Goal: Information Seeking & Learning: Learn about a topic

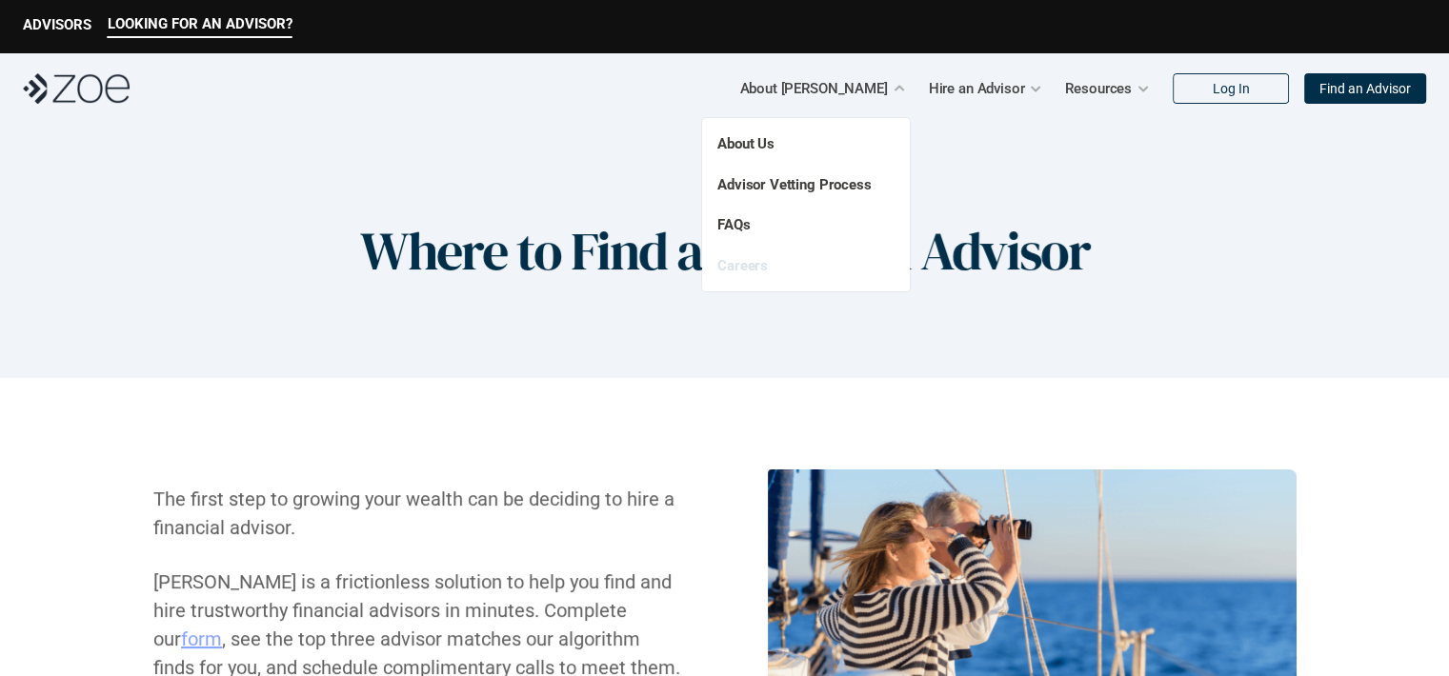
click at [739, 269] on link "Careers" at bounding box center [742, 265] width 50 height 17
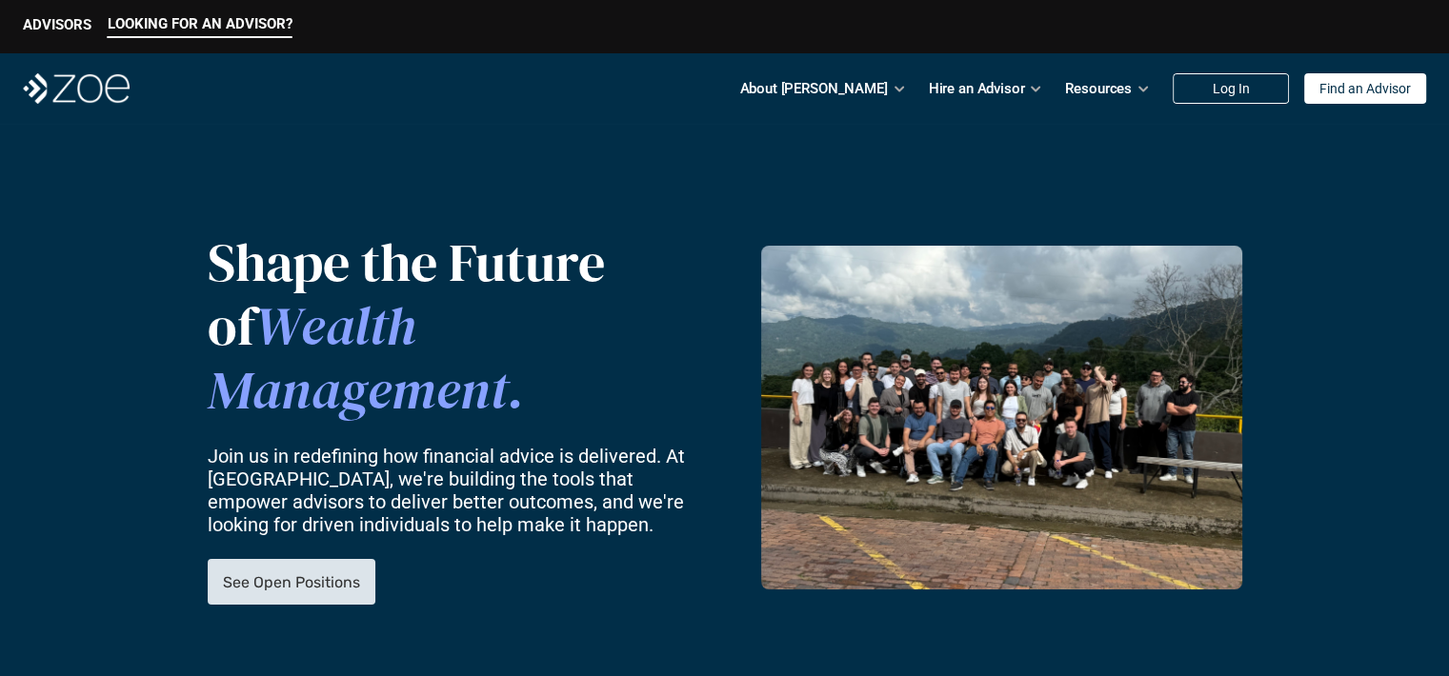
click at [333, 561] on link "See Open Positions" at bounding box center [292, 582] width 168 height 46
drag, startPoint x: 1012, startPoint y: 92, endPoint x: 880, endPoint y: 174, distance: 154.9
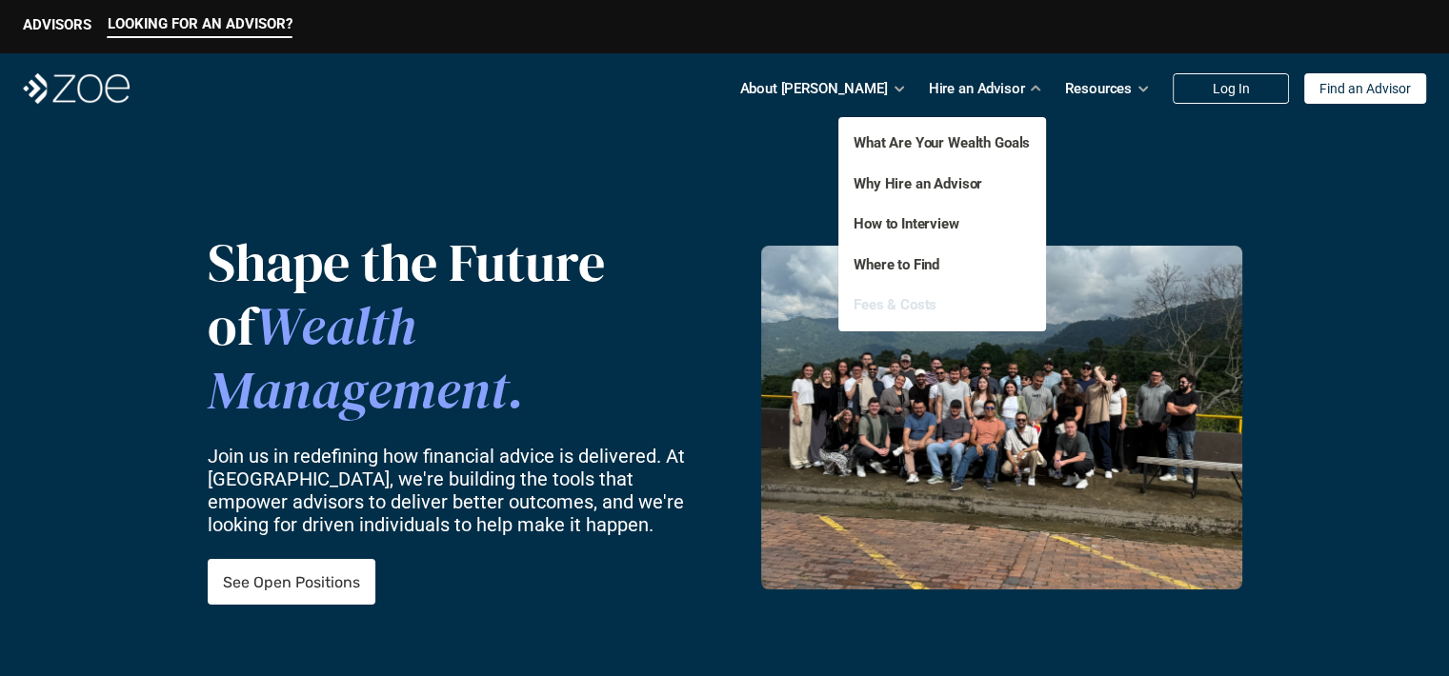
click at [873, 309] on link "Fees & Costs" at bounding box center [894, 304] width 83 height 17
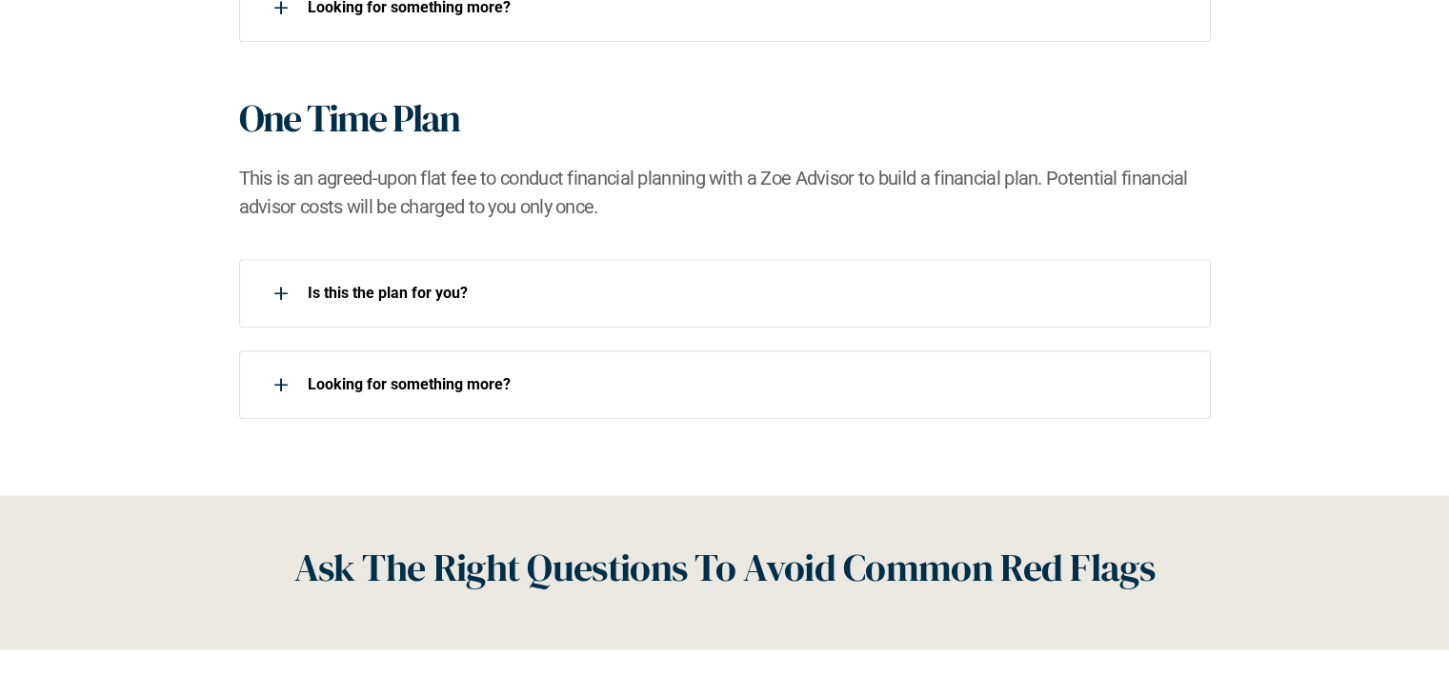
scroll to position [1800, 0]
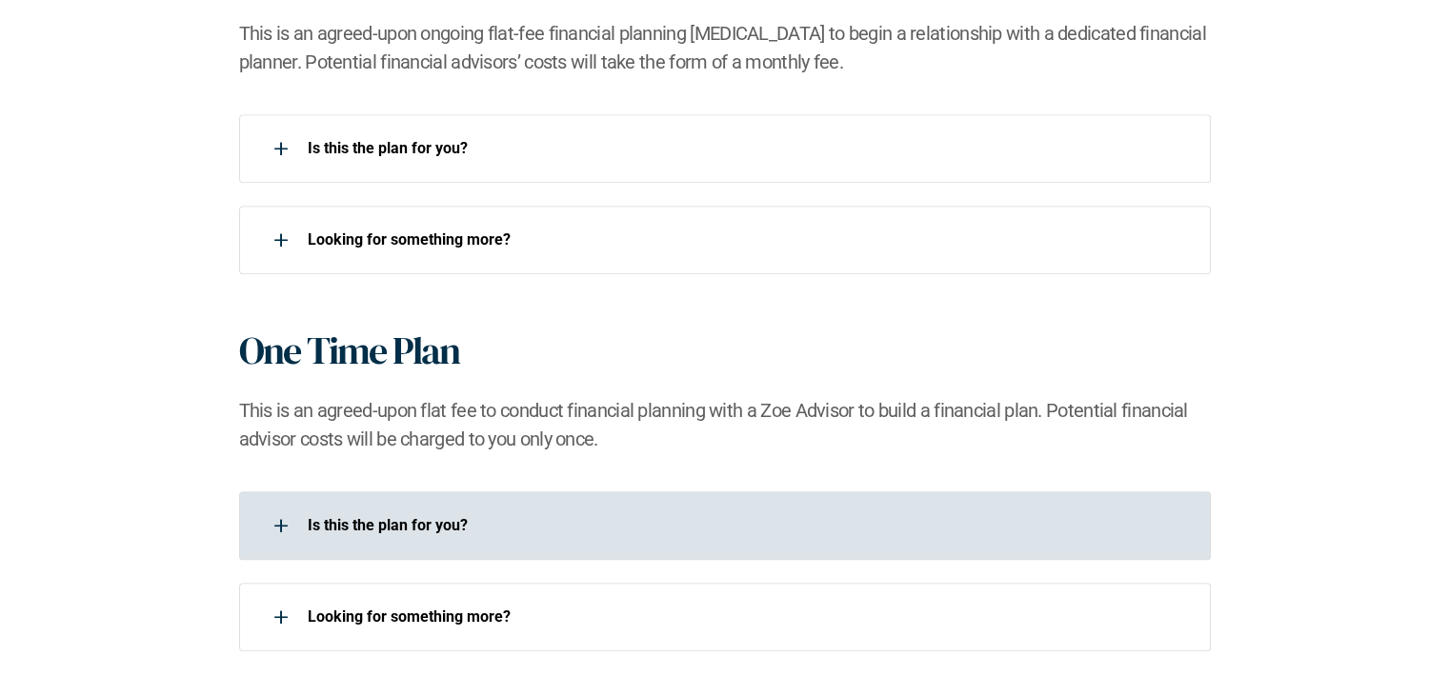
click at [350, 516] on p "Is this the plan for you?​" at bounding box center [747, 525] width 878 height 18
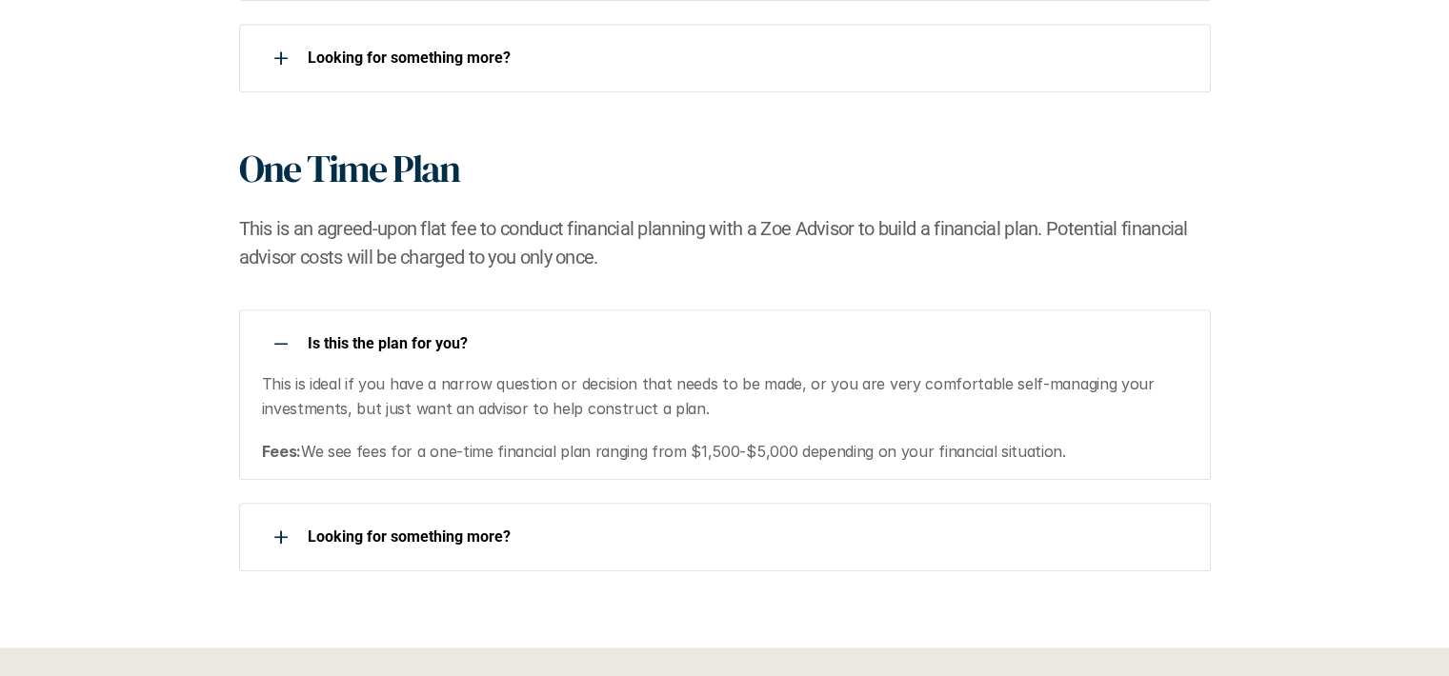
scroll to position [1988, 0]
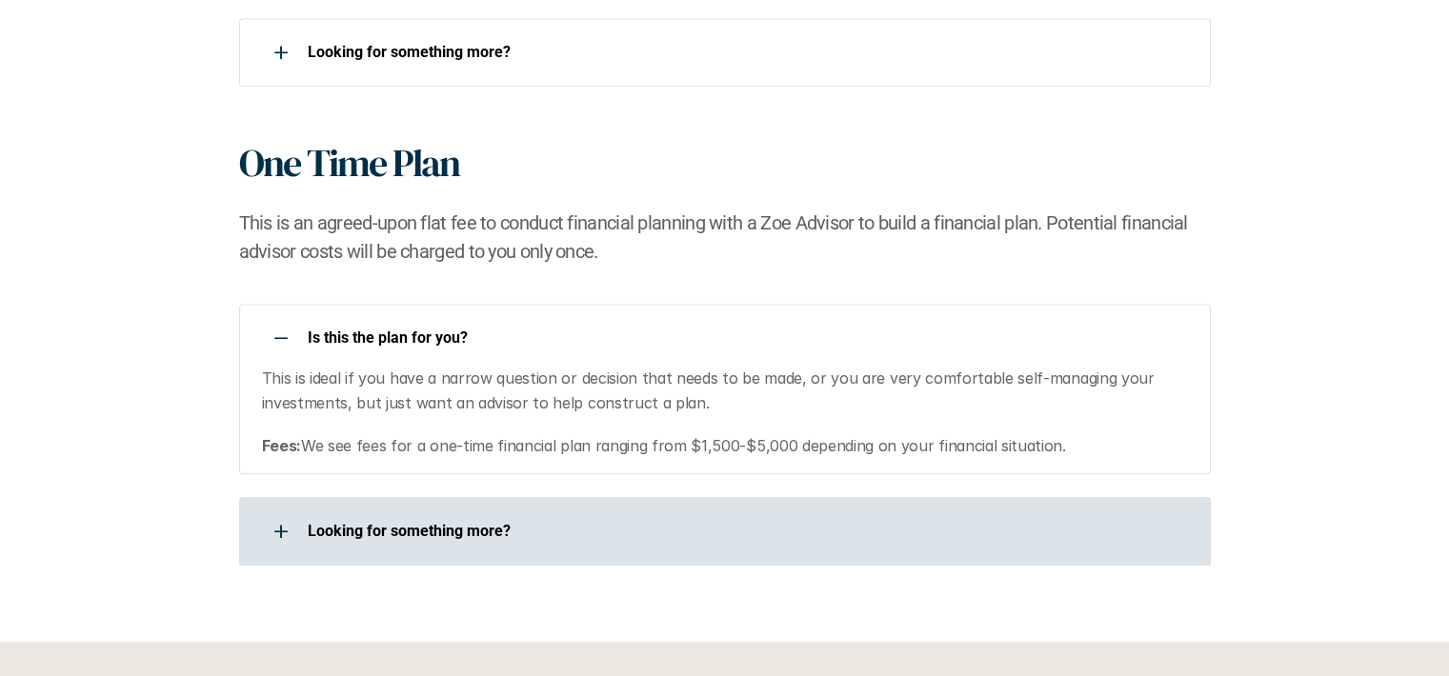
click at [415, 509] on div "Looking for something more?​" at bounding box center [725, 531] width 972 height 69
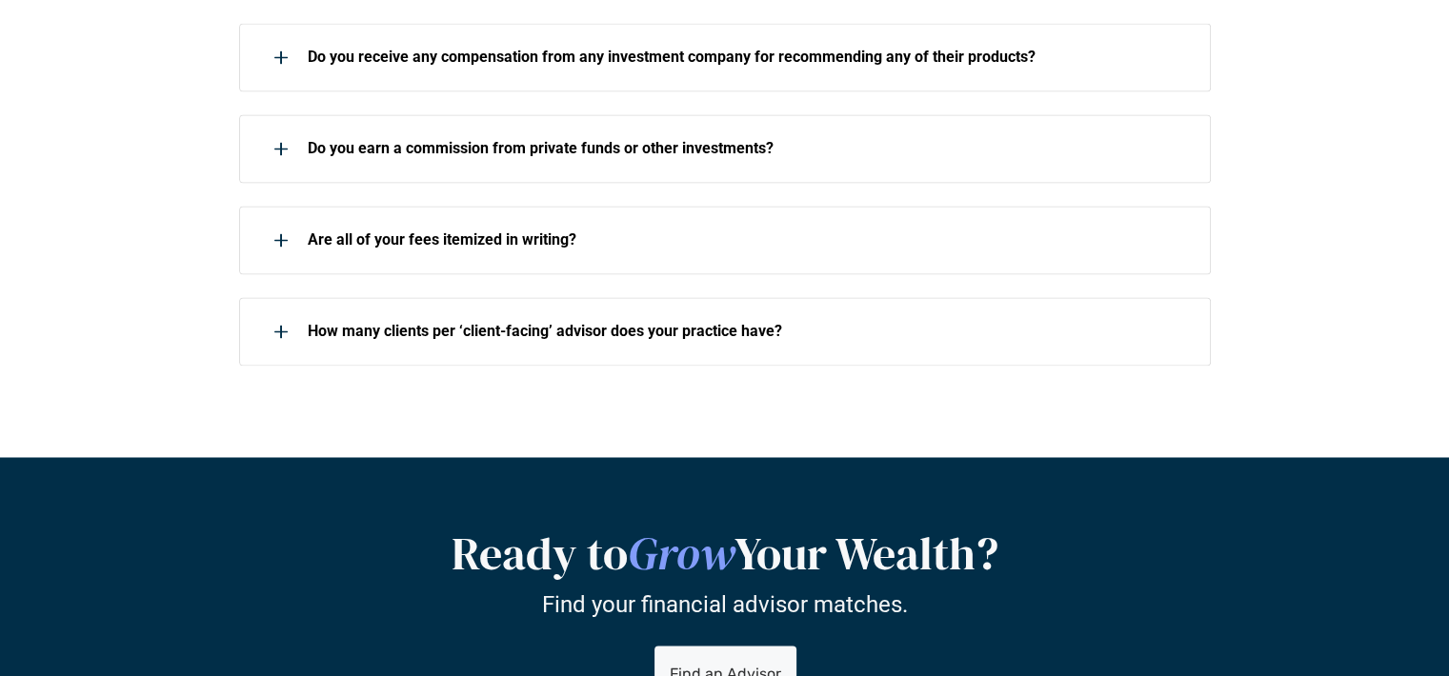
scroll to position [2945, 0]
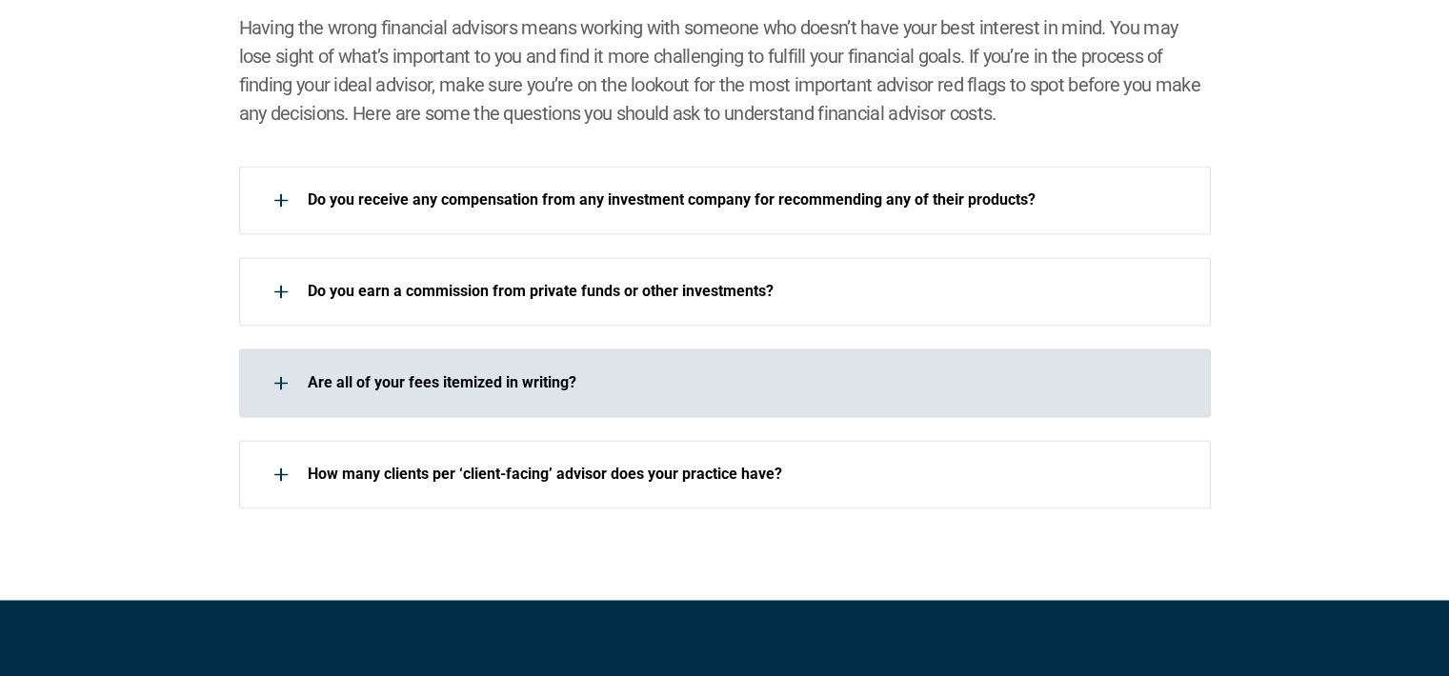
click at [539, 395] on div "Are all of your fees itemized in writing?" at bounding box center [712, 383] width 947 height 38
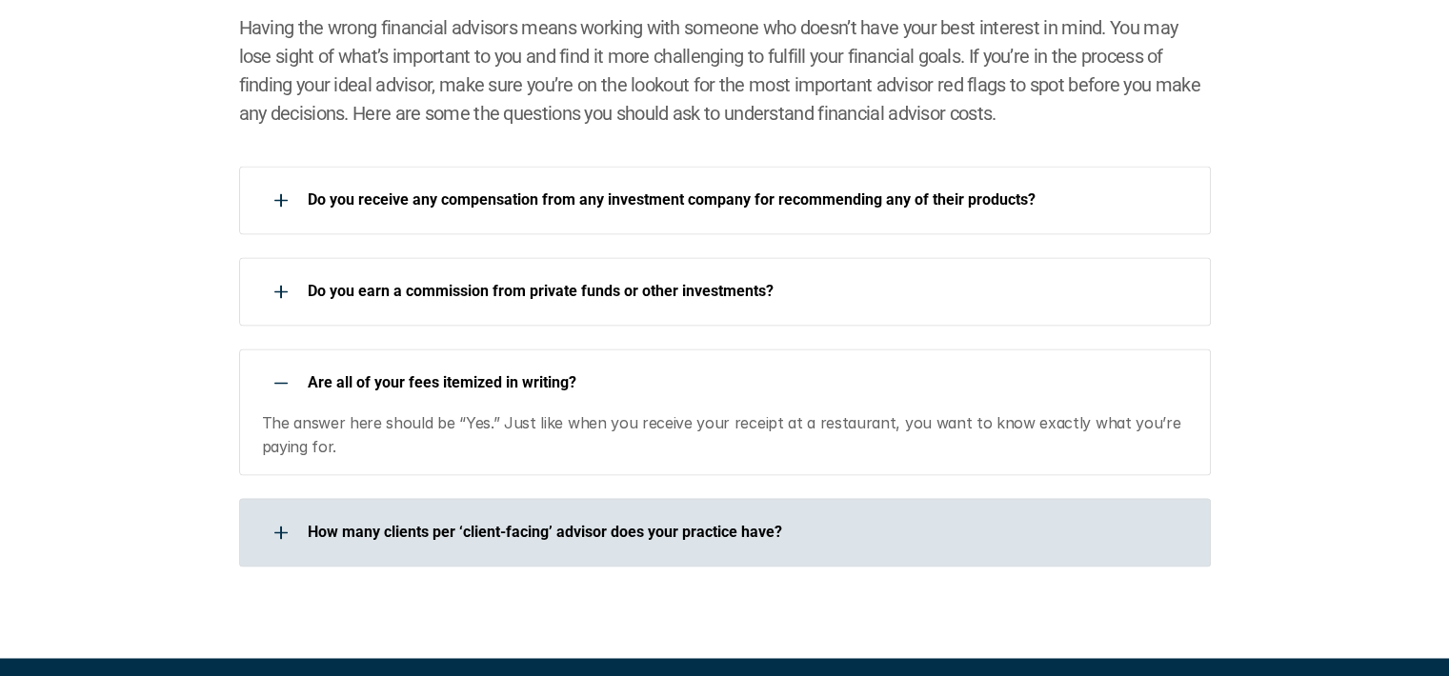
click at [309, 540] on div "How many clients per ‘client-facing’ advisor does your practice have?" at bounding box center [712, 532] width 947 height 38
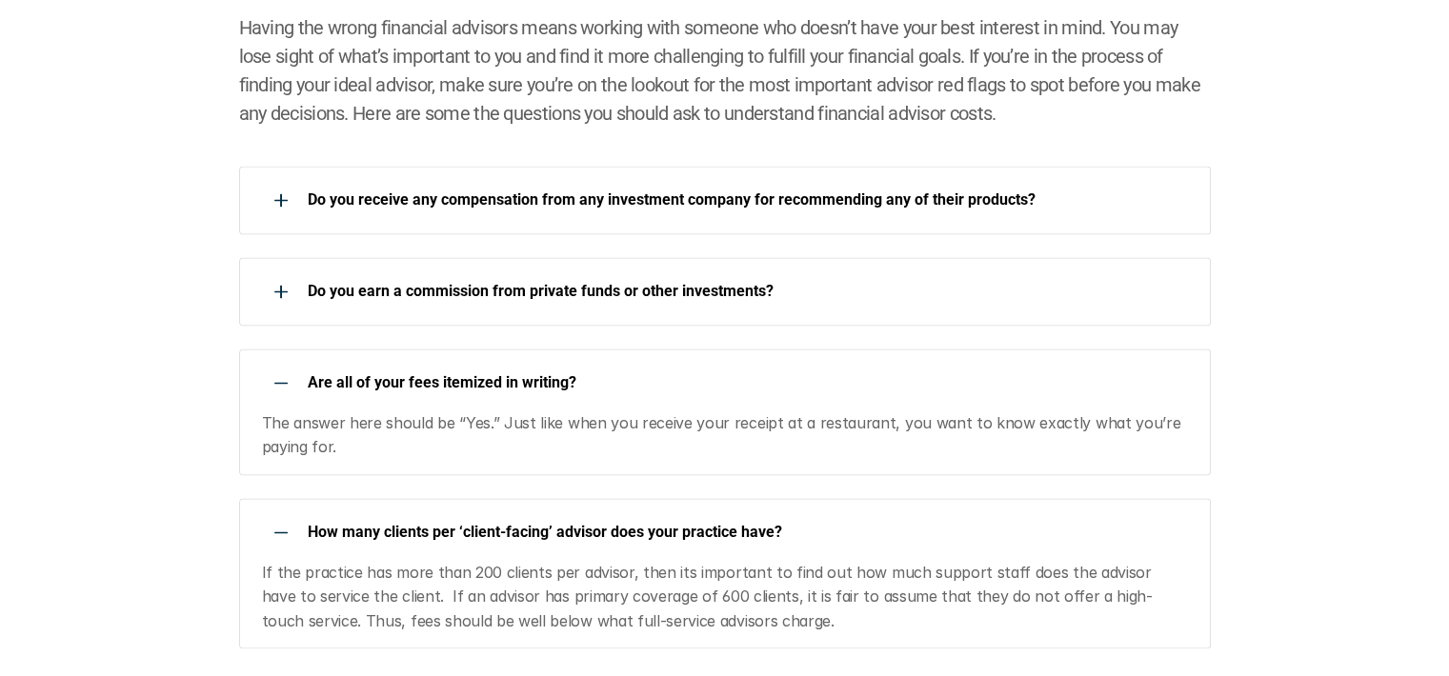
scroll to position [2975, 0]
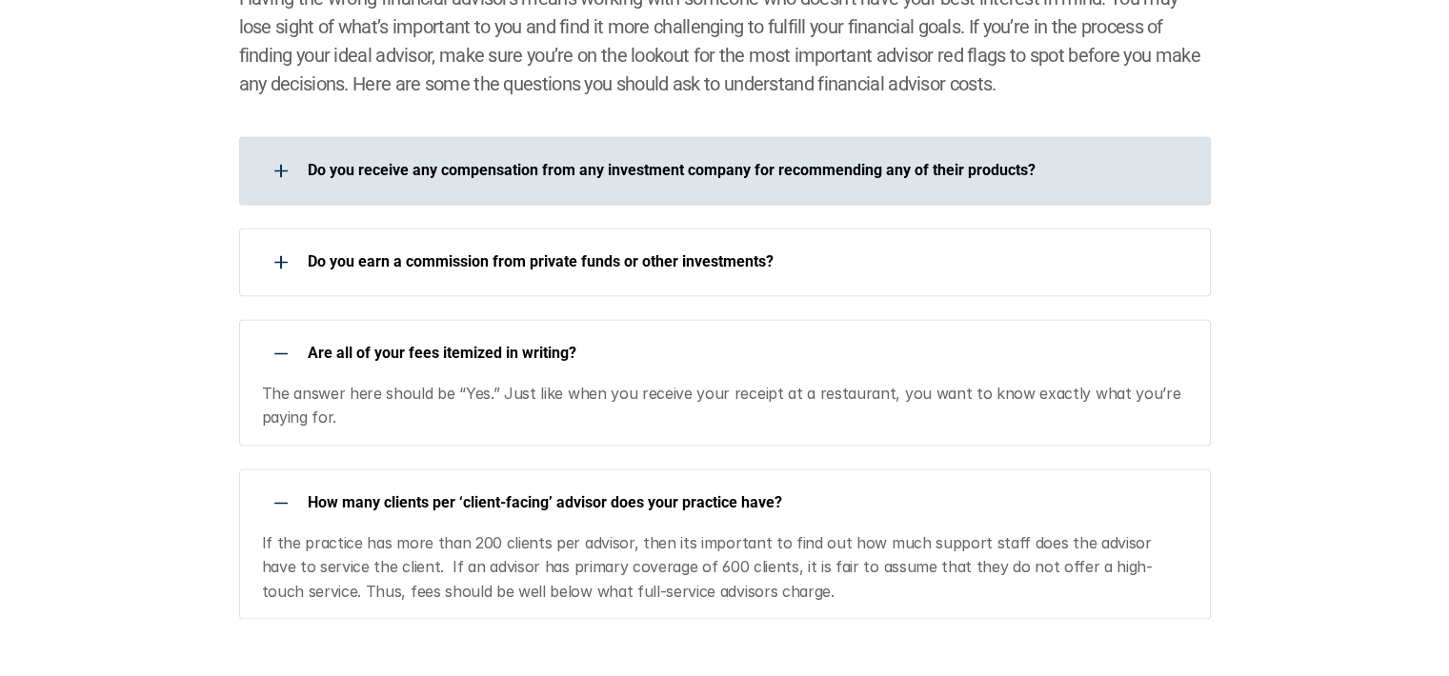
click at [984, 171] on p "Do you receive any compensation from any investment company for recommending an…" at bounding box center [747, 170] width 878 height 18
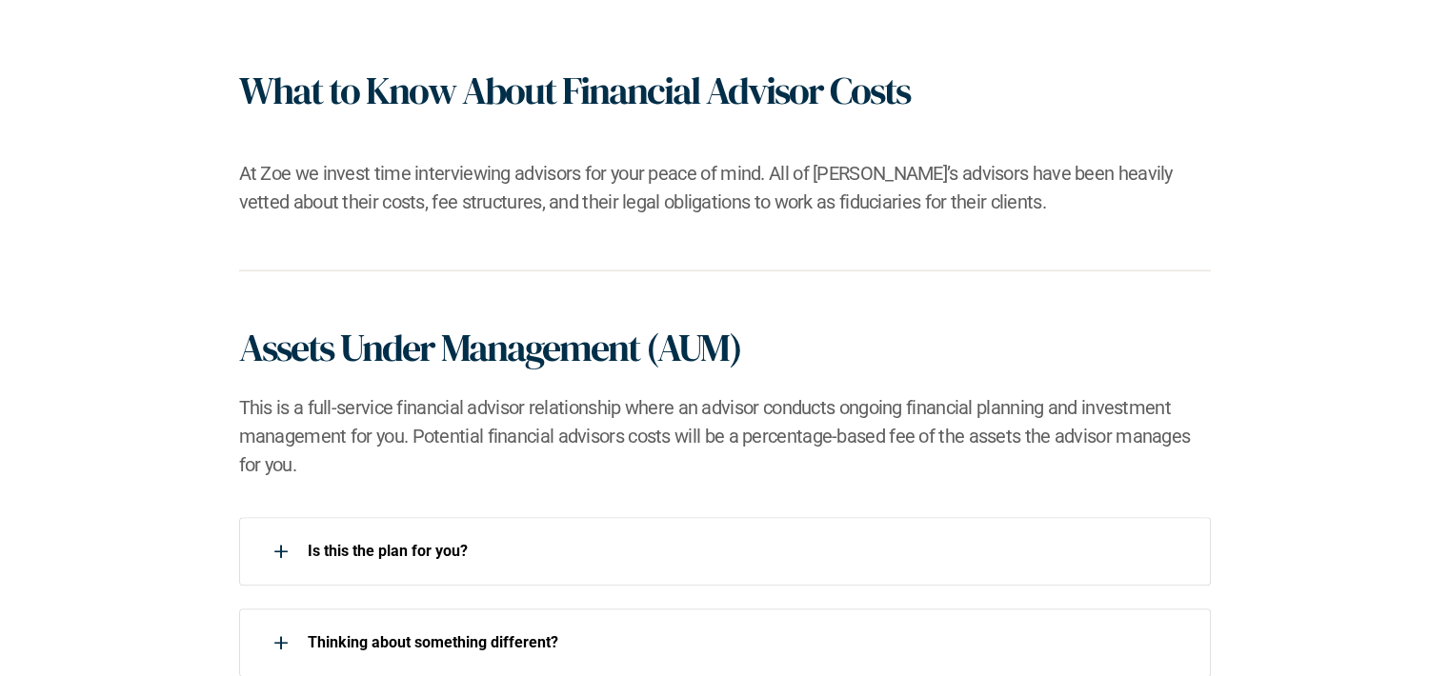
scroll to position [0, 0]
